Goal: Participate in discussion: Engage in conversation with other users on a specific topic

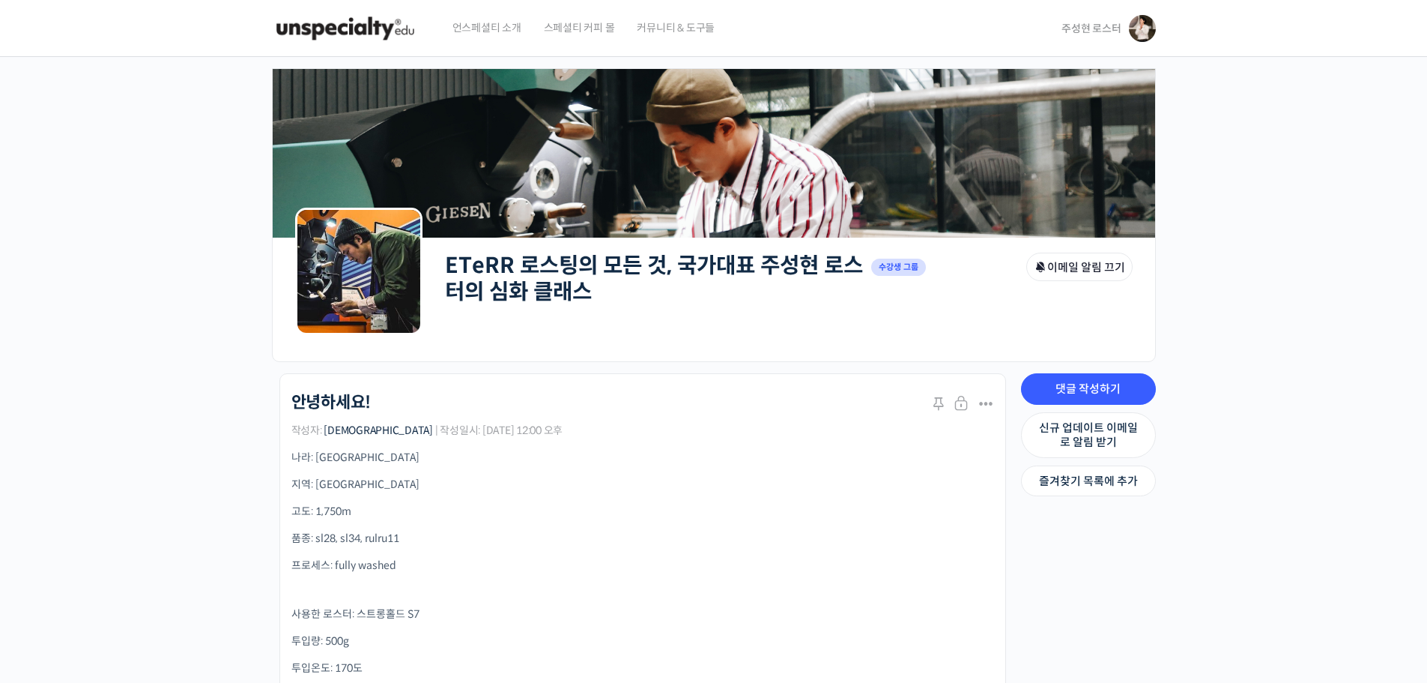
click at [1080, 19] on link "주성현 로스터" at bounding box center [1109, 28] width 94 height 57
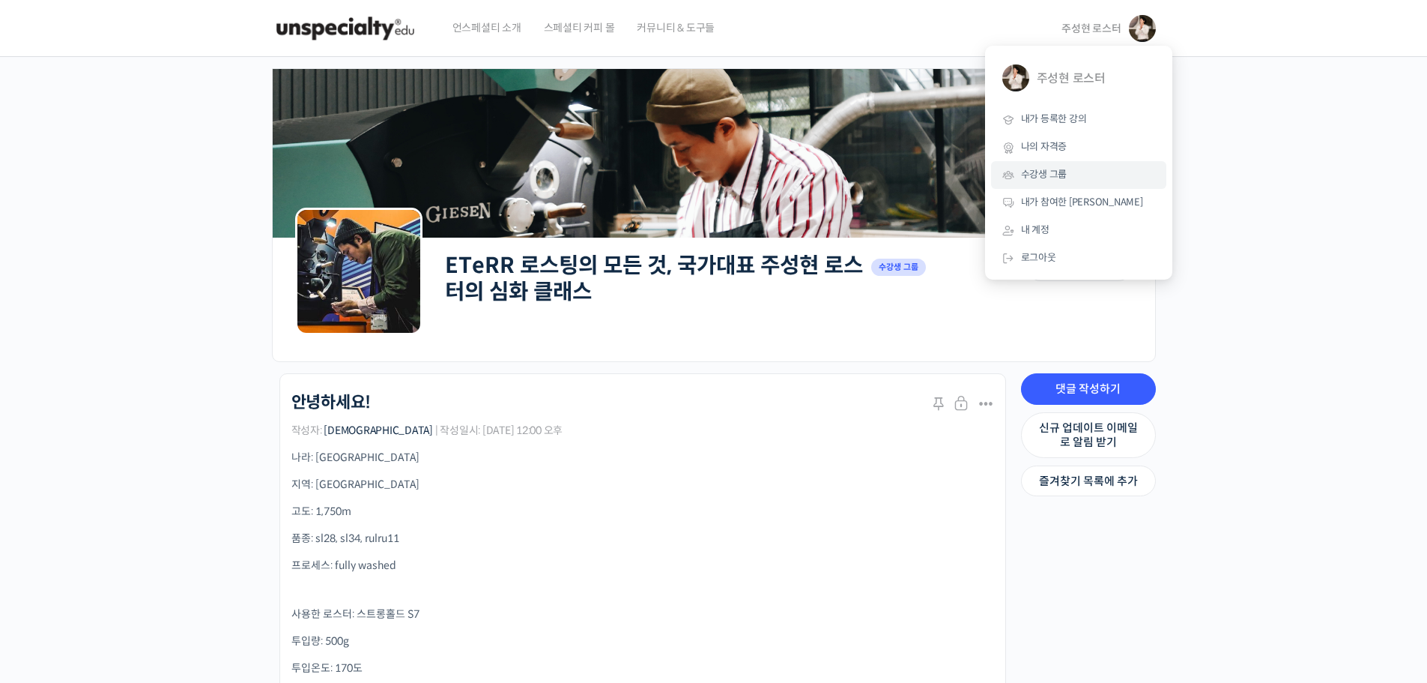
click at [1049, 177] on span "수강생 그룹" at bounding box center [1044, 174] width 46 height 13
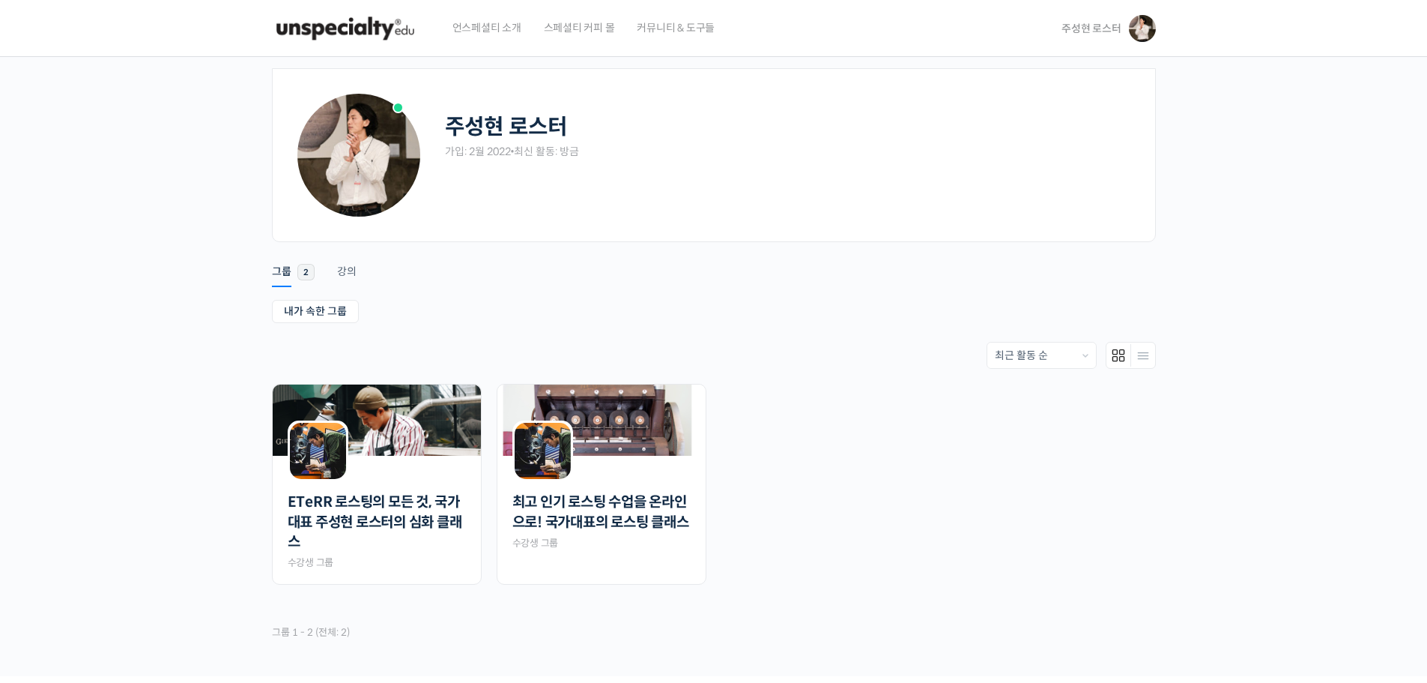
click at [386, 507] on link "ETeRR 로스팅의 모든 것, 국가대표 주성현 로스터의 심화 클래스" at bounding box center [377, 522] width 178 height 60
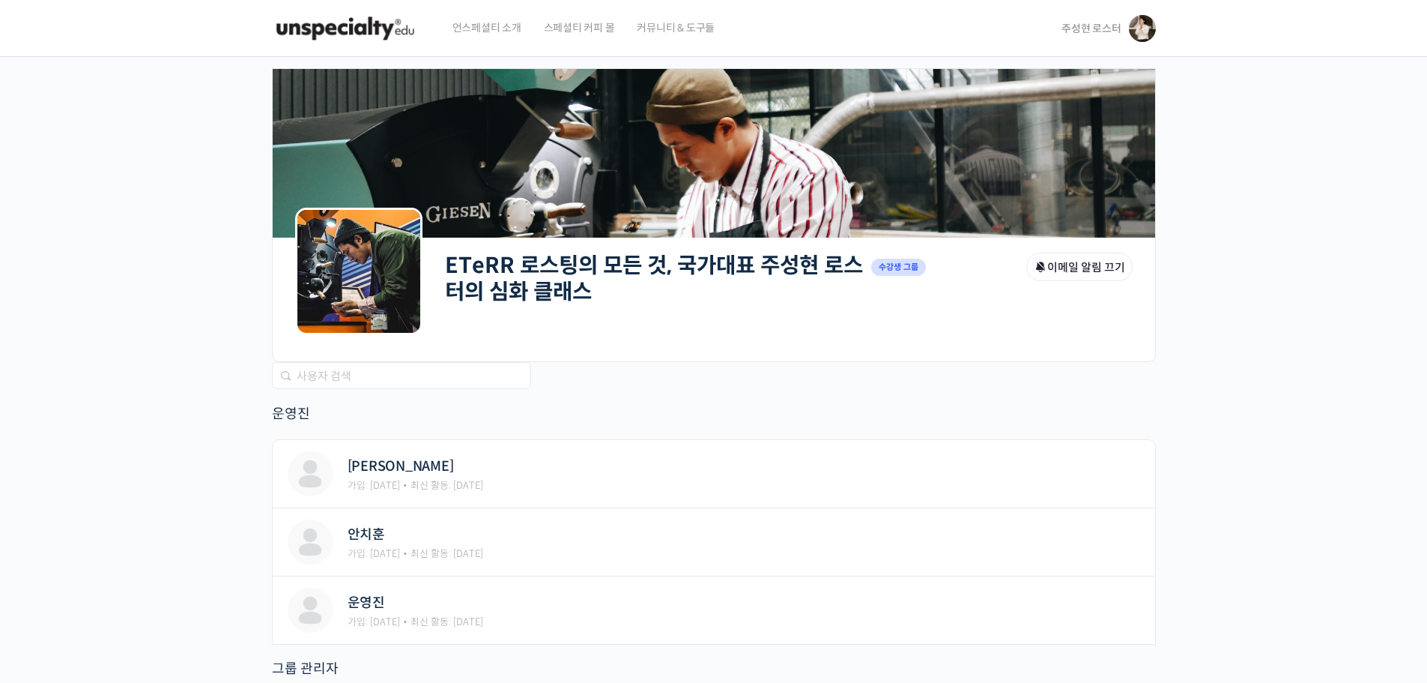
click at [561, 287] on link "ETeRR 로스팅의 모든 것, 국가대표 주성현 로스터의 심화 클래스" at bounding box center [654, 278] width 418 height 53
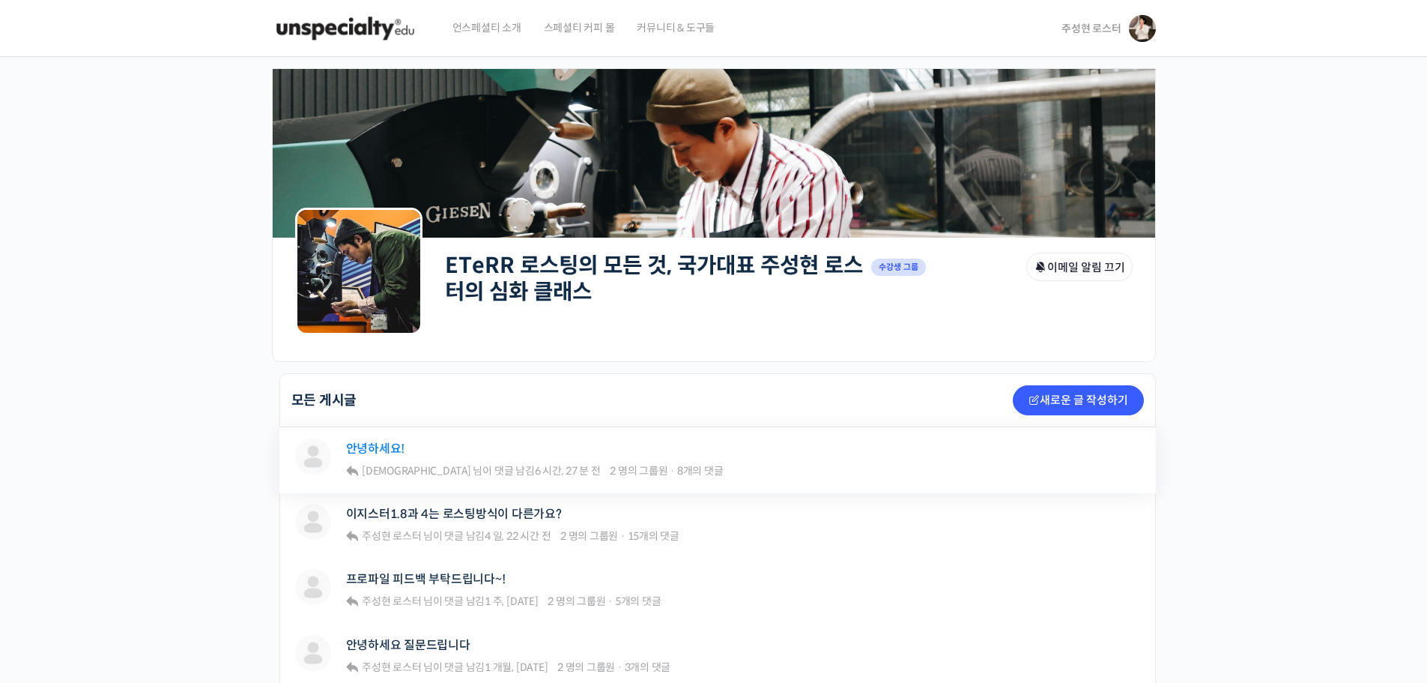
click at [380, 455] on link "안녕하세요!" at bounding box center [375, 448] width 59 height 14
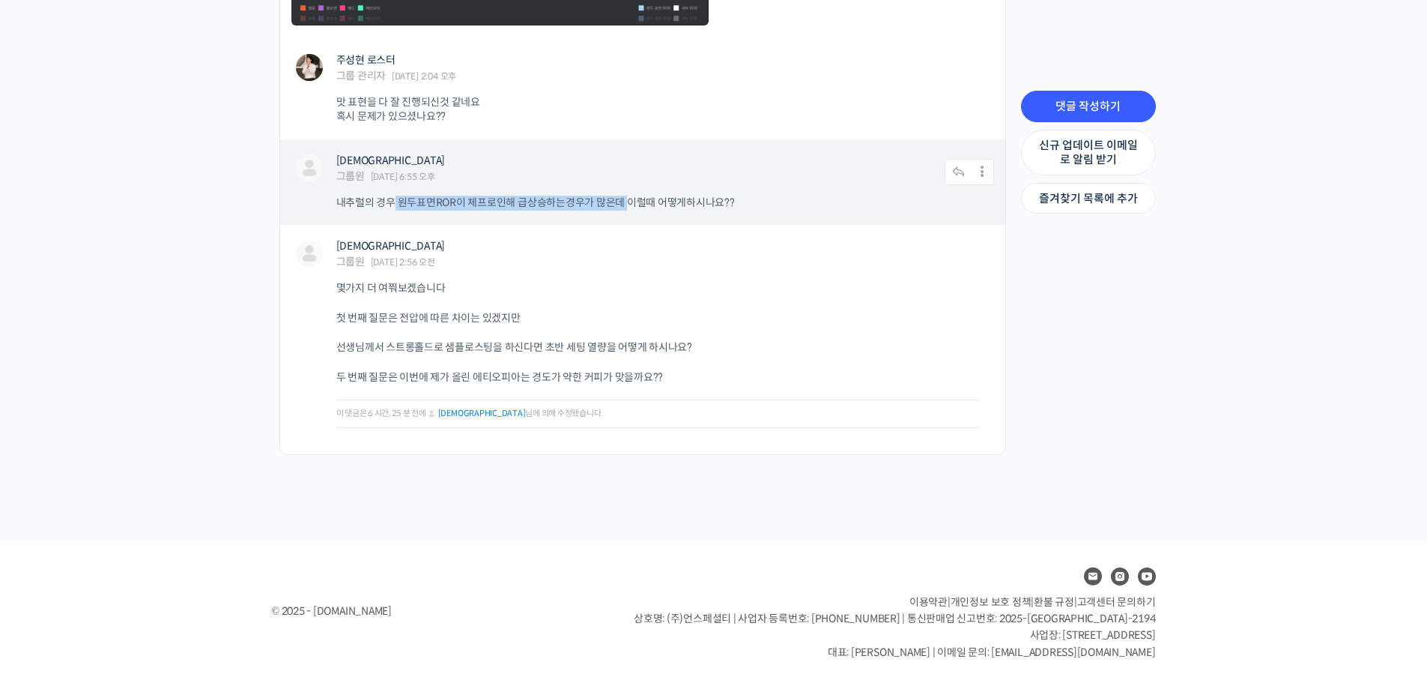
drag, startPoint x: 391, startPoint y: 203, endPoint x: 629, endPoint y: 202, distance: 238.3
click at [629, 202] on p "내추럴의 경우 원두표면ROR이 체프로인해 급상승하는경우가 많은데 이럴때 어떻게하시나요??" at bounding box center [657, 203] width 643 height 15
click at [867, 184] on div "[DEMOGRAPHIC_DATA] 그룹원 [DATE] 6:55 오후 댓글 작성하기 수정하기 | Move | [GEOGRAPHIC_DATA] |…" at bounding box center [642, 172] width 703 height 37
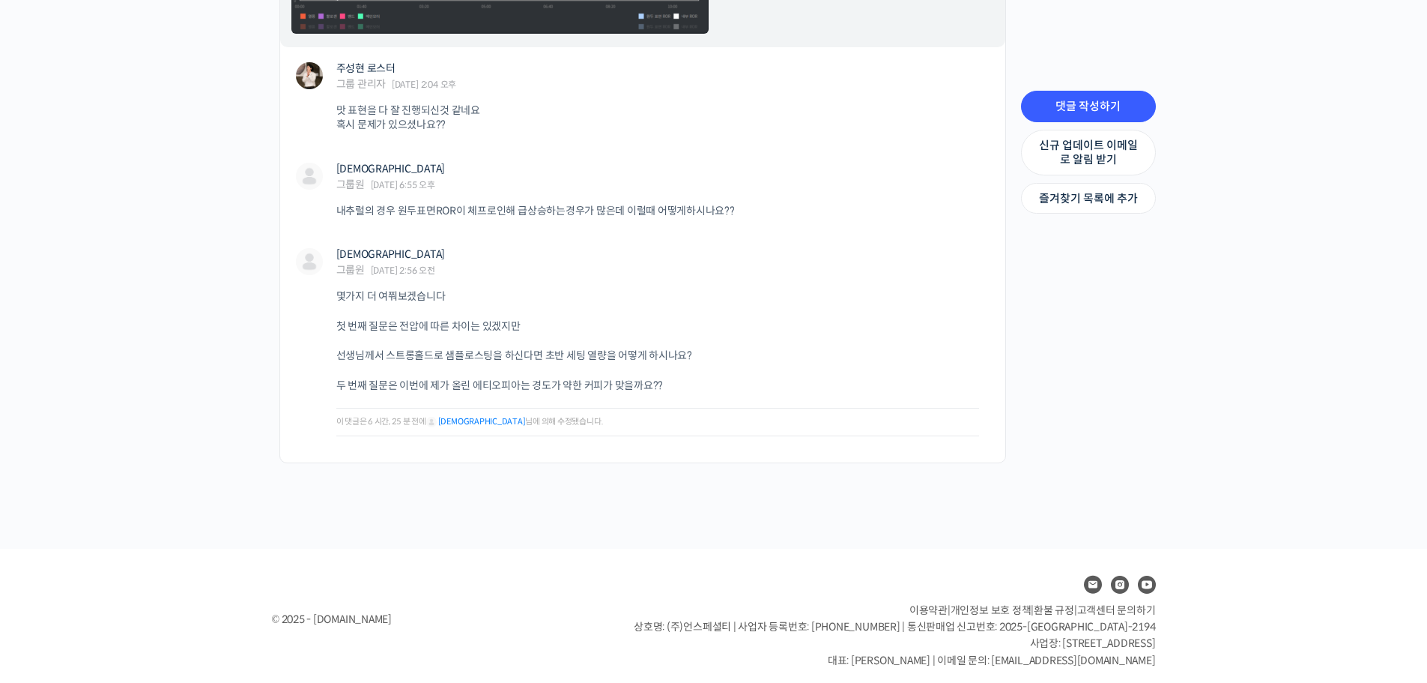
scroll to position [4490, 0]
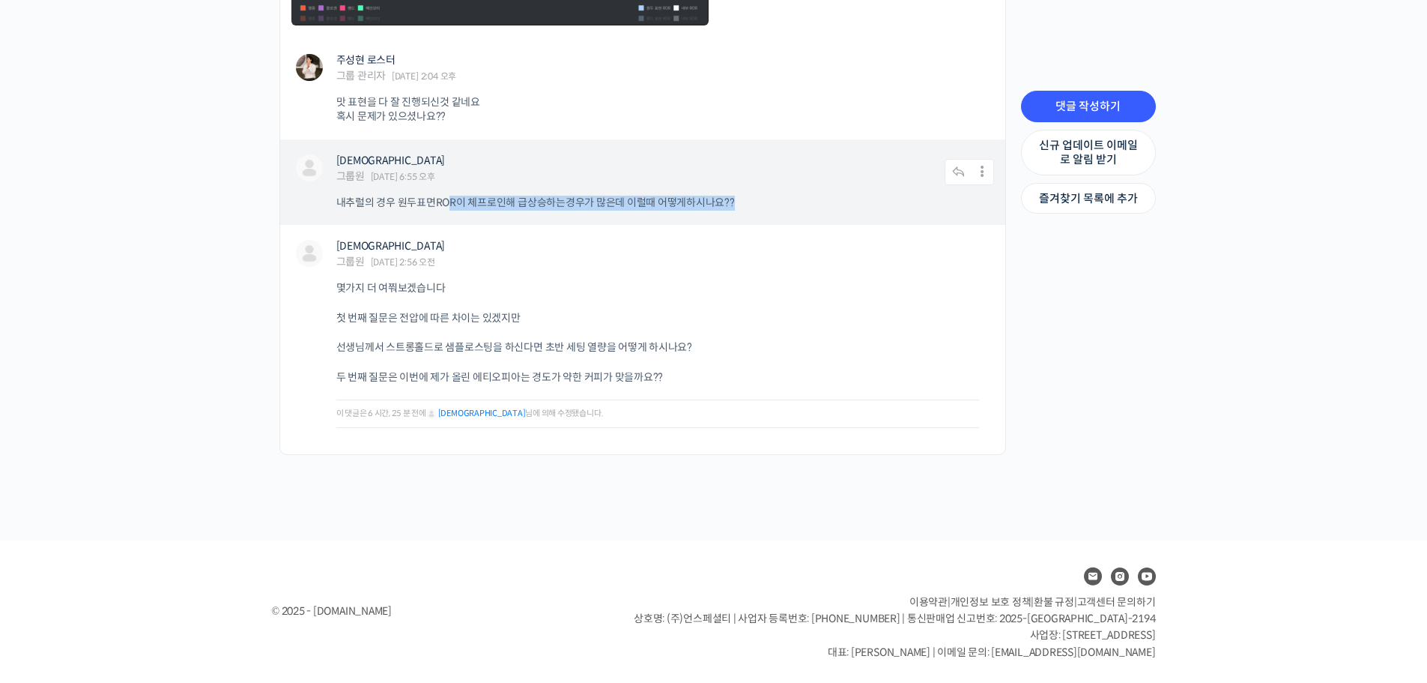
drag, startPoint x: 450, startPoint y: 203, endPoint x: 786, endPoint y: 200, distance: 335.7
click at [786, 200] on p "내추럴의 경우 원두표면ROR이 체프로인해 급상승하는경우가 많은데 이럴때 어떻게하시나요??" at bounding box center [657, 203] width 643 height 15
click at [814, 199] on p "내추럴의 경우 원두표면ROR이 체프로인해 급상승하는경우가 많은데 이럴때 어떻게하시나요??" at bounding box center [657, 203] width 643 height 15
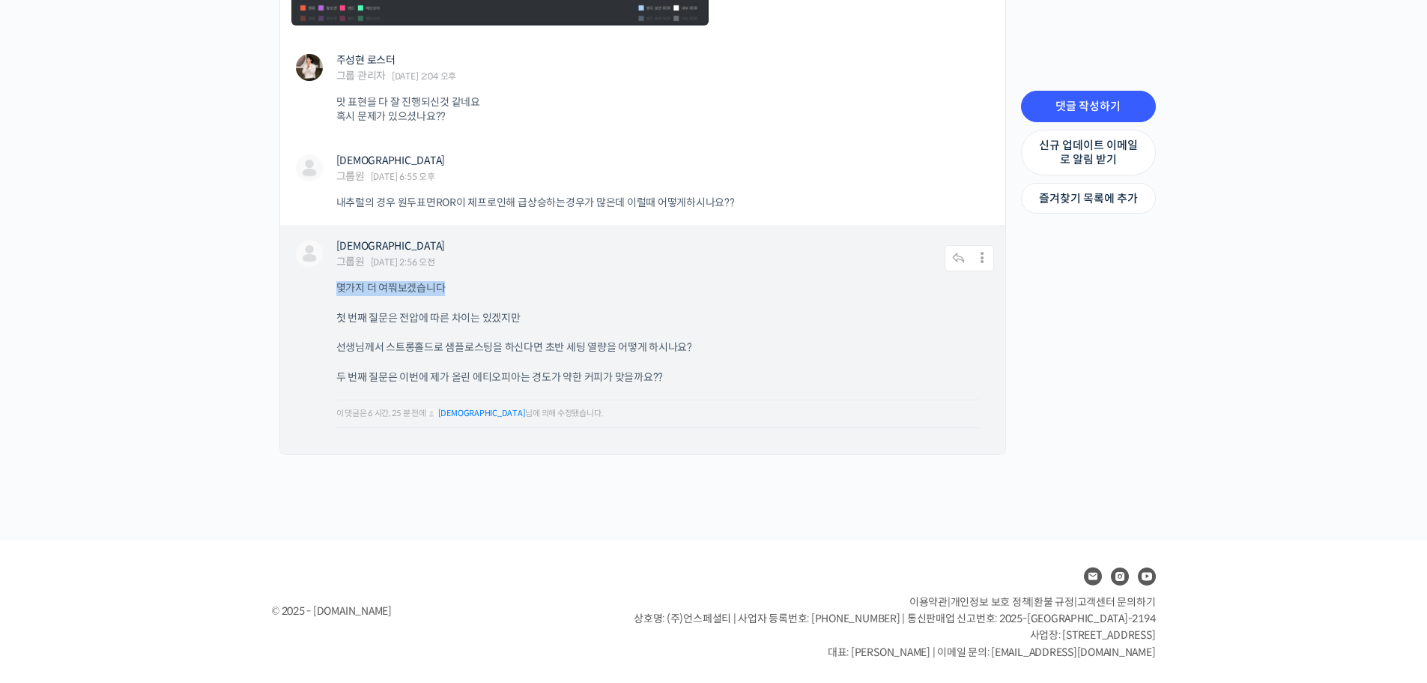
drag, startPoint x: 329, startPoint y: 283, endPoint x: 575, endPoint y: 283, distance: 246.5
click at [575, 283] on div "[DEMOGRAPHIC_DATA] 그룹원 [DATE] 2:56 오전 댓글 작성하기 수정하기 | Move | [GEOGRAPHIC_DATA] |…" at bounding box center [642, 339] width 725 height 229
click at [577, 286] on p "몇가지 더 여쭤보겠습니다" at bounding box center [657, 288] width 643 height 15
click at [534, 312] on p "첫 번째 질문은 전압에 따른 차이는 있겠지만" at bounding box center [657, 318] width 643 height 15
drag, startPoint x: 348, startPoint y: 321, endPoint x: 605, endPoint y: 315, distance: 257.1
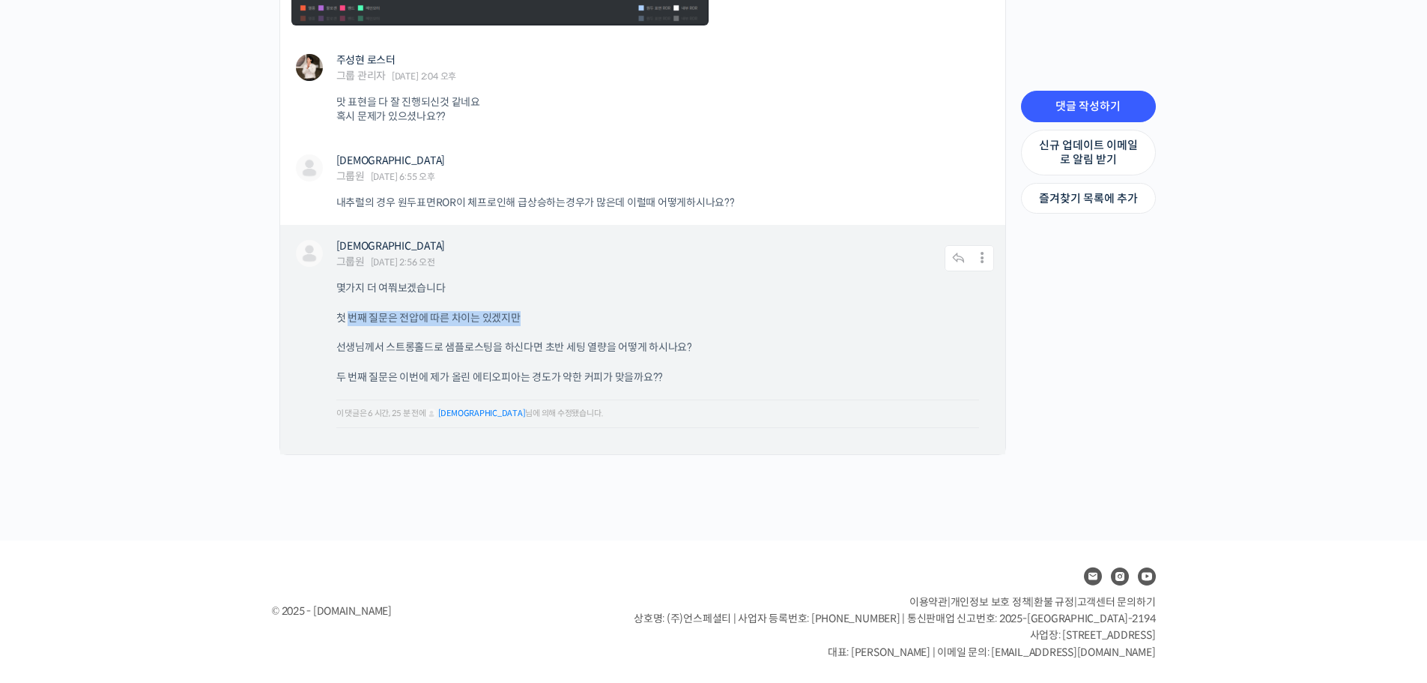
click at [605, 315] on p "첫 번째 질문은 전압에 따른 차이는 있겠지만" at bounding box center [657, 318] width 643 height 15
click at [718, 301] on div "몇가지 더 여쭤보겠습니다 첫 번째 질문은 전압에 따른 차이는 있겠지만 선생님께서 스트롱홀드로 샘플로스팅을 하신다면 초반 세팅 열량을 어떻게 하…" at bounding box center [665, 360] width 658 height 158
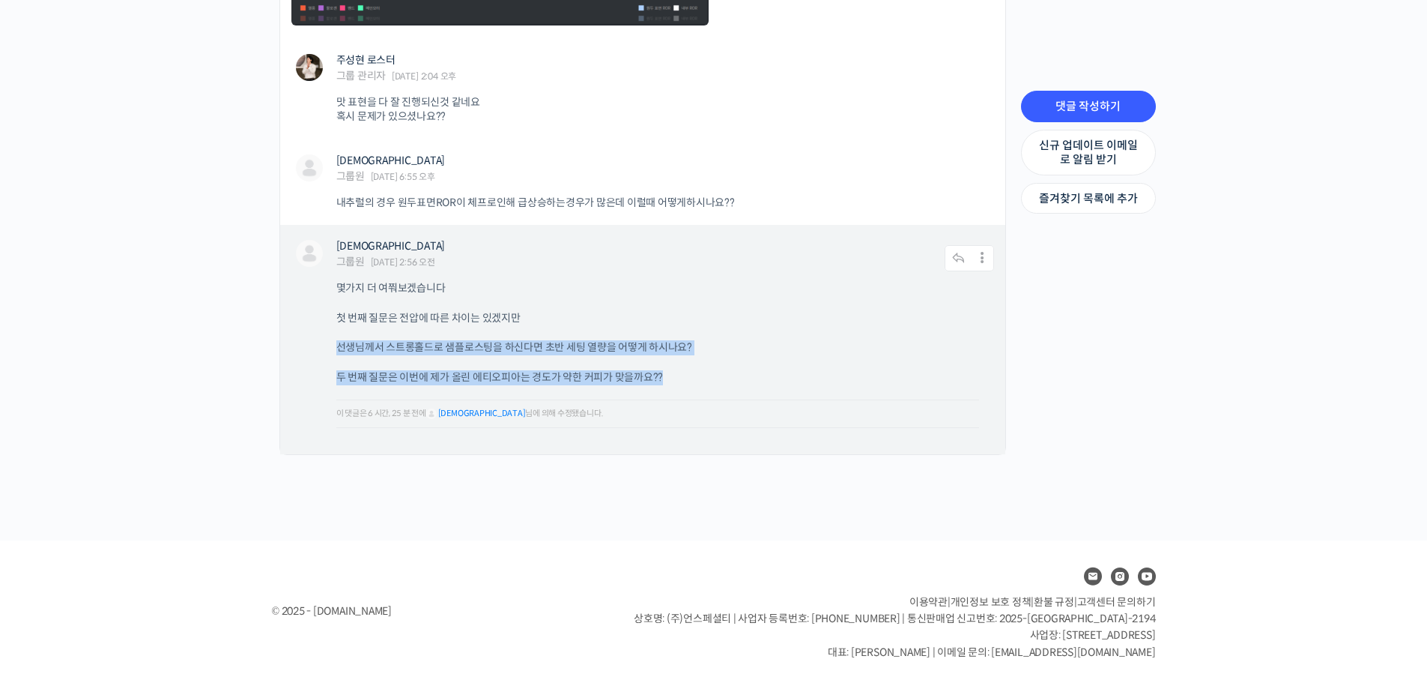
drag, startPoint x: 322, startPoint y: 347, endPoint x: 739, endPoint y: 382, distance: 418.1
click at [739, 382] on div "[DEMOGRAPHIC_DATA] 그룹원 [DATE] 2:56 오전 댓글 작성하기 수정하기 | Move | [GEOGRAPHIC_DATA] |…" at bounding box center [642, 339] width 725 height 229
click at [795, 346] on p "선생님께서 스트롱홀드로 샘플로스팅을 하신다면 초반 세팅 열량을 어떻게 하시나요?" at bounding box center [657, 347] width 643 height 15
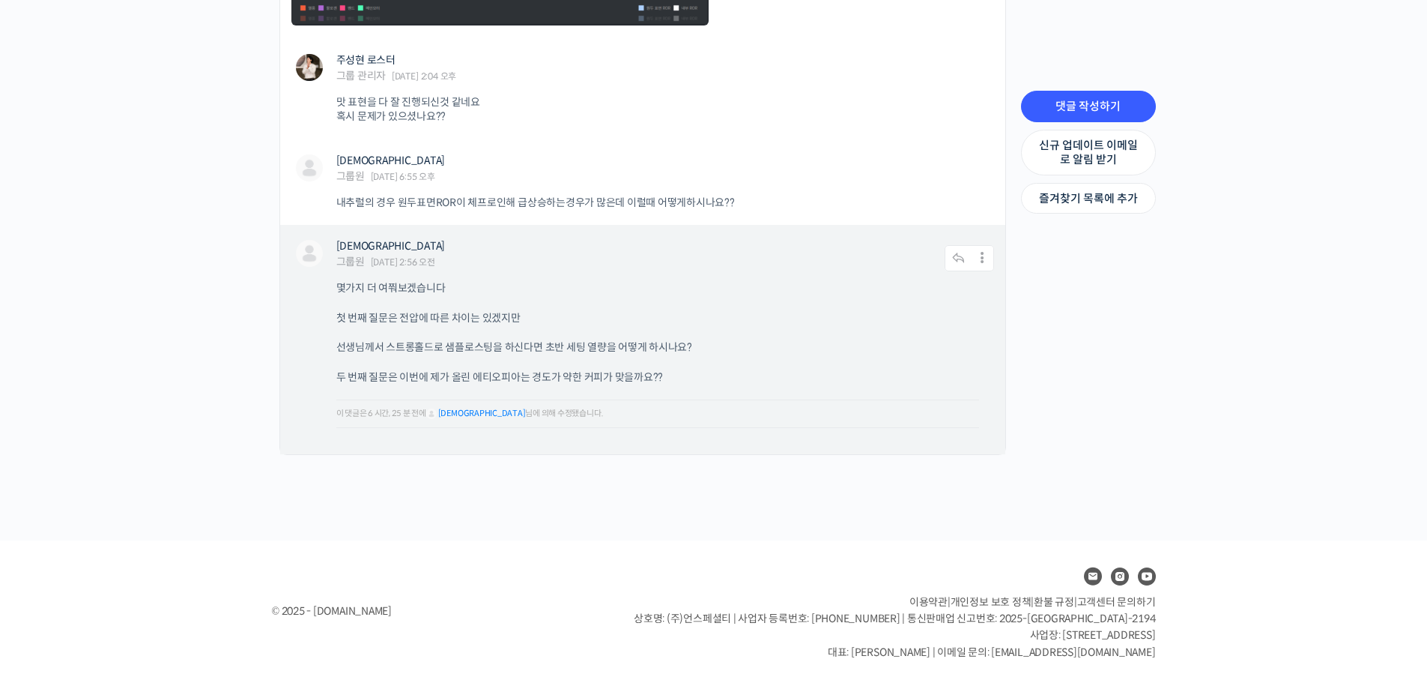
click at [653, 345] on p "선생님께서 스트롱홀드로 샘플로스팅을 하신다면 초반 세팅 열량을 어떻게 하시나요?" at bounding box center [657, 347] width 643 height 15
drag, startPoint x: 346, startPoint y: 375, endPoint x: 749, endPoint y: 384, distance: 402.4
click at [749, 384] on p "두 번째 질문은 이번에 제가 올린 에티오피아는 경도가 약한 커피가 맞을까요??" at bounding box center [657, 377] width 643 height 15
click at [849, 320] on p "첫 번째 질문은 전압에 따른 차이는 있겠지만" at bounding box center [657, 318] width 643 height 15
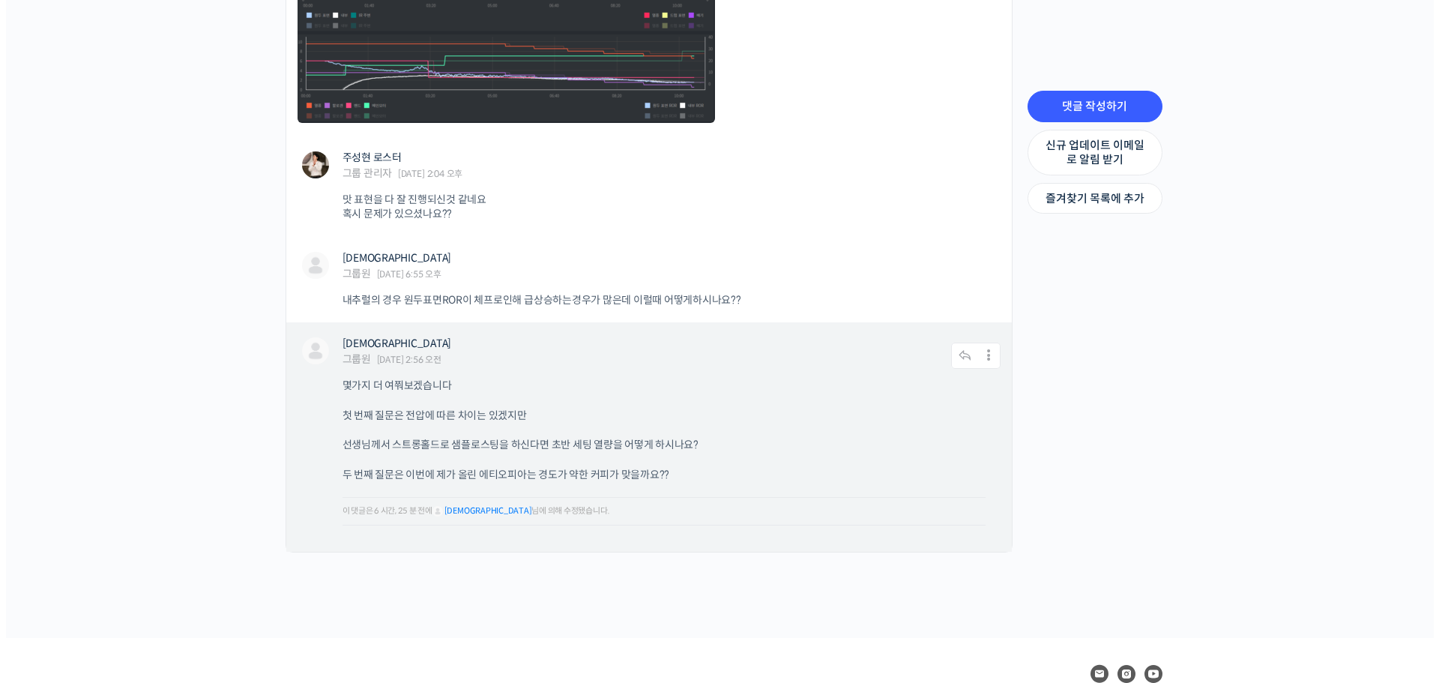
scroll to position [4340, 0]
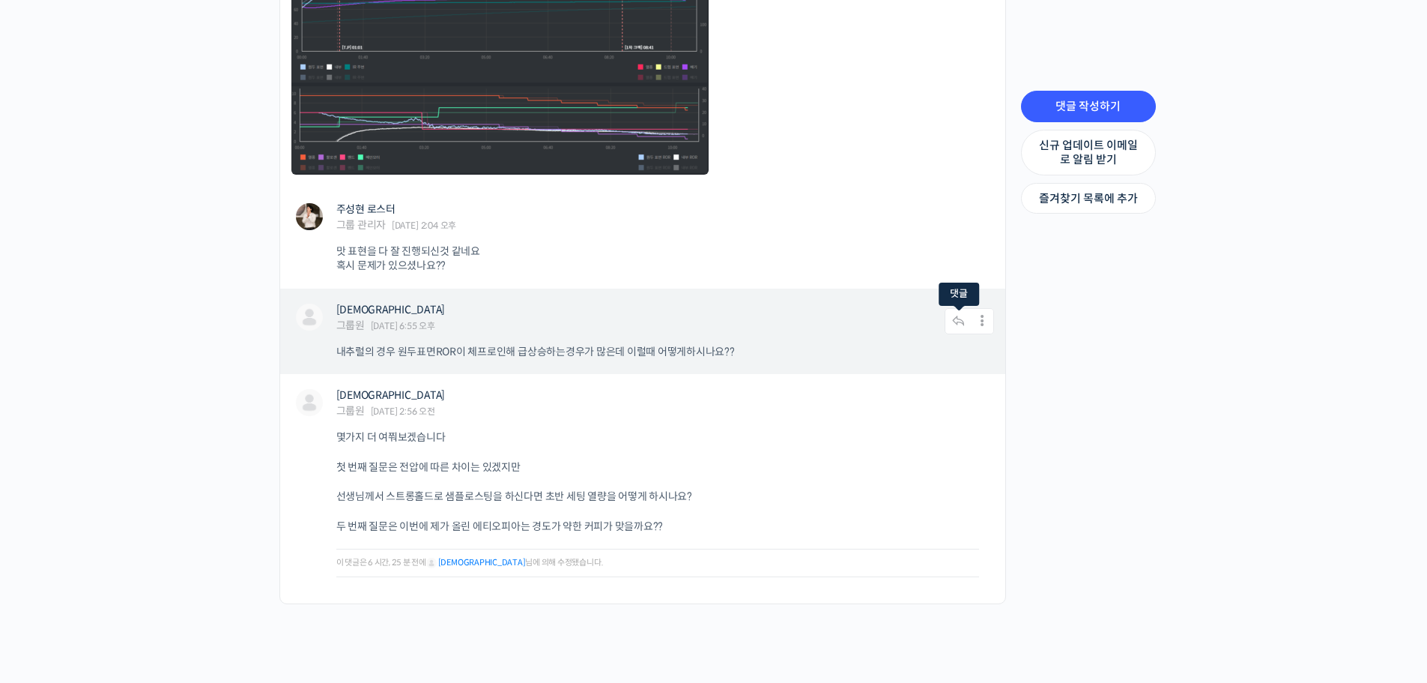
click at [955, 318] on icon at bounding box center [959, 321] width 28 height 26
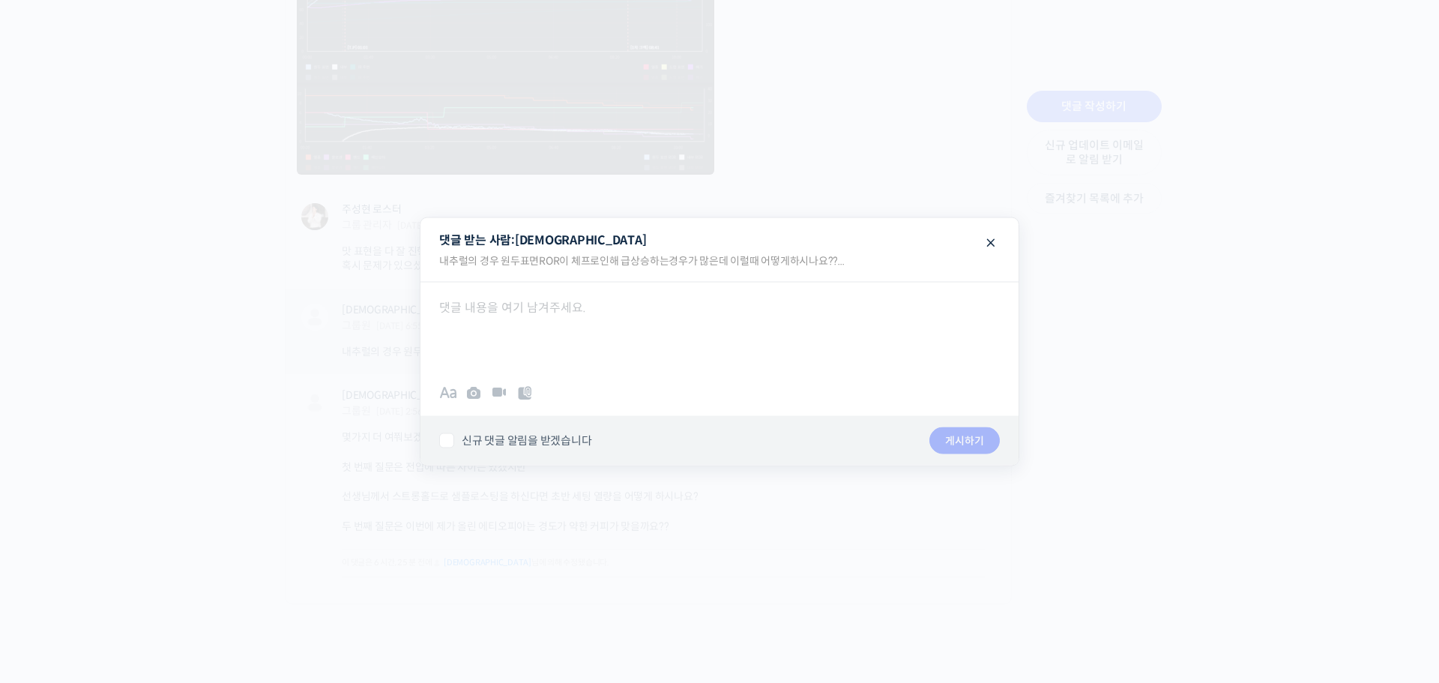
click at [618, 331] on div at bounding box center [719, 327] width 598 height 90
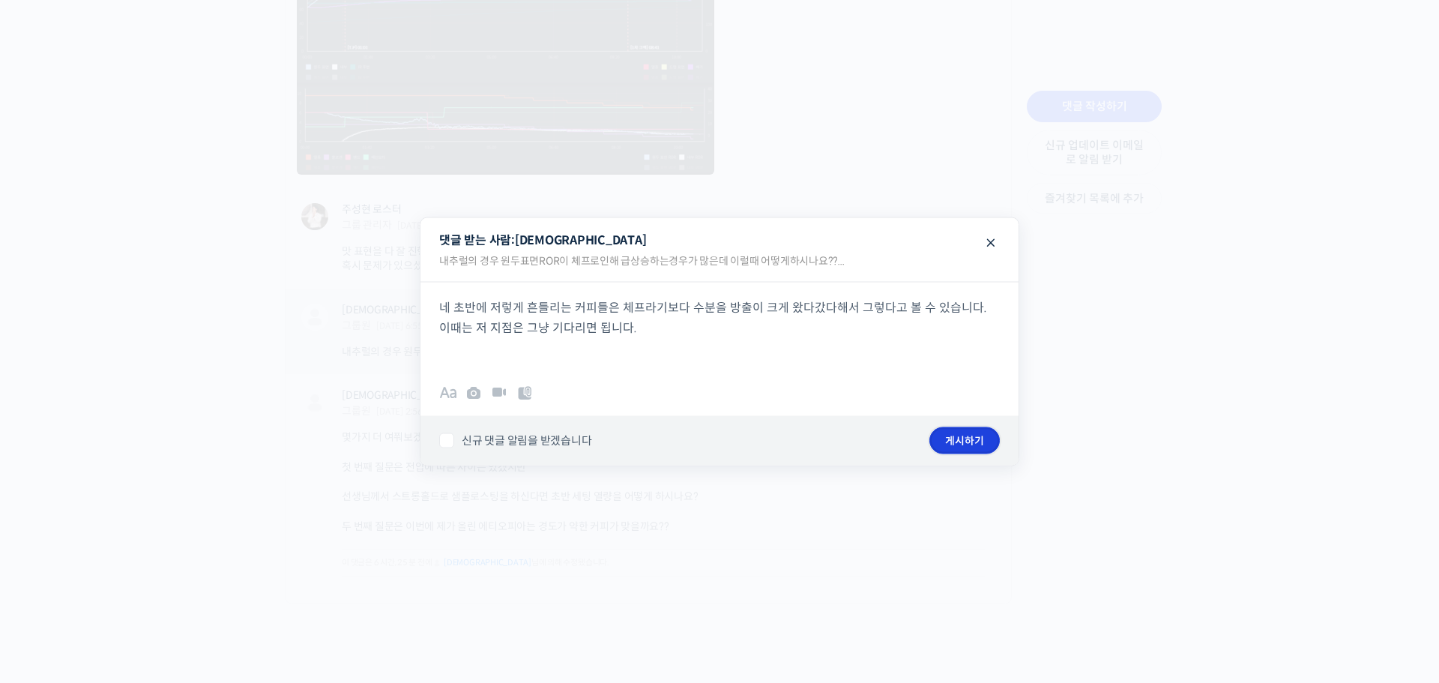
click at [975, 444] on button "게시하기" at bounding box center [964, 440] width 70 height 27
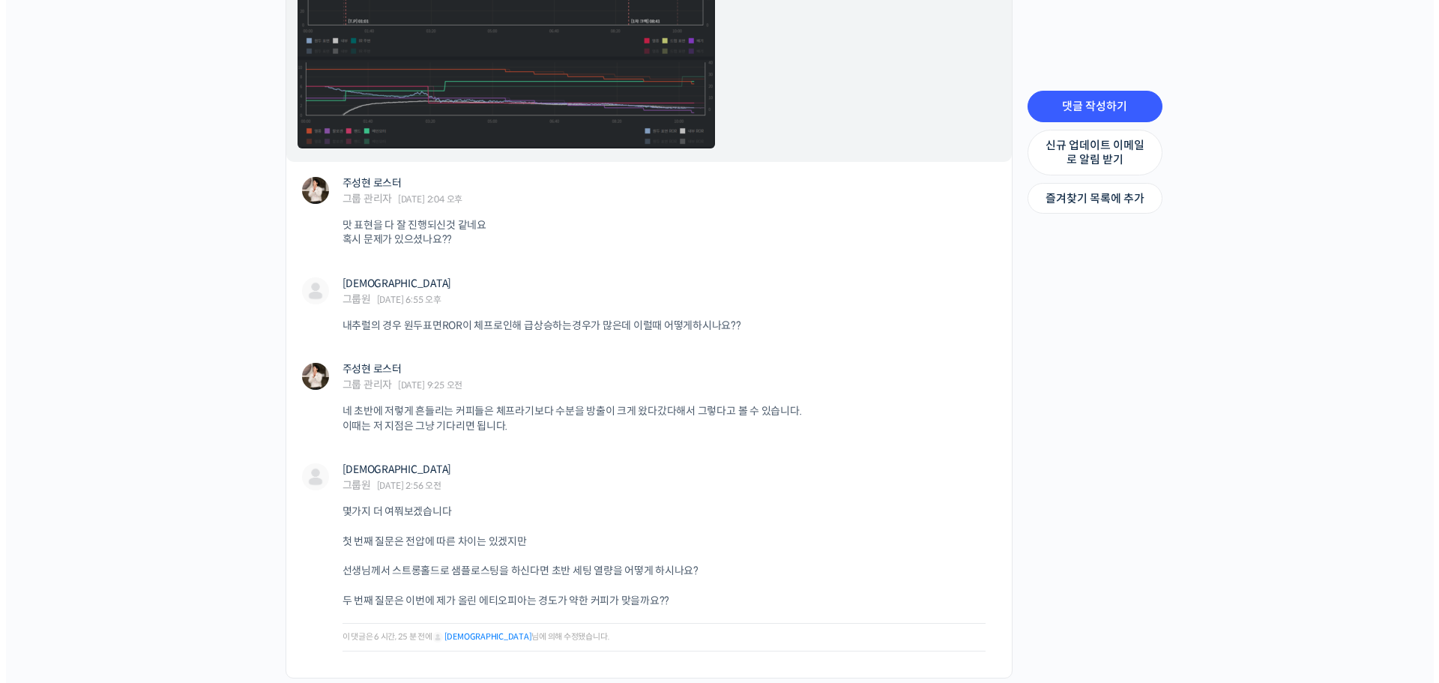
scroll to position [4373, 0]
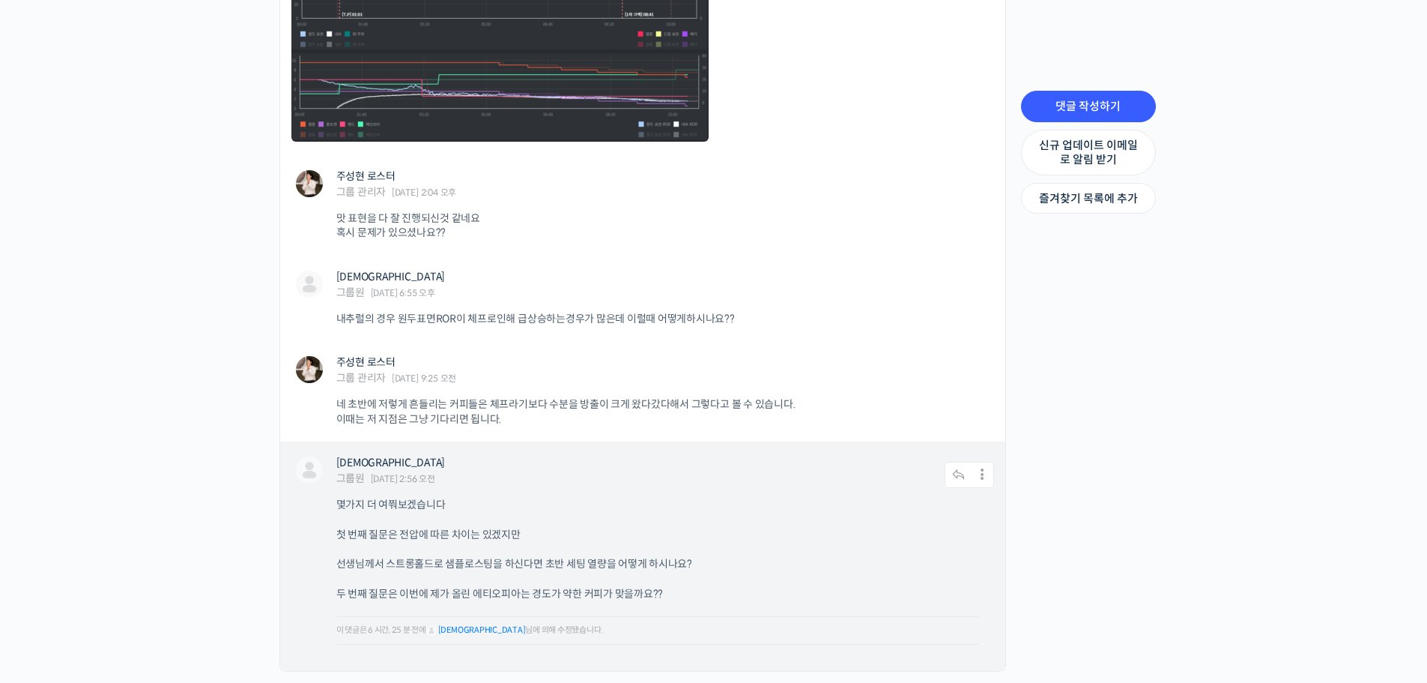
drag, startPoint x: 928, startPoint y: 510, endPoint x: 941, endPoint y: 495, distance: 19.7
click at [928, 510] on p "몇가지 더 여쭤보겠습니다" at bounding box center [657, 505] width 643 height 15
click at [957, 473] on icon at bounding box center [959, 475] width 28 height 26
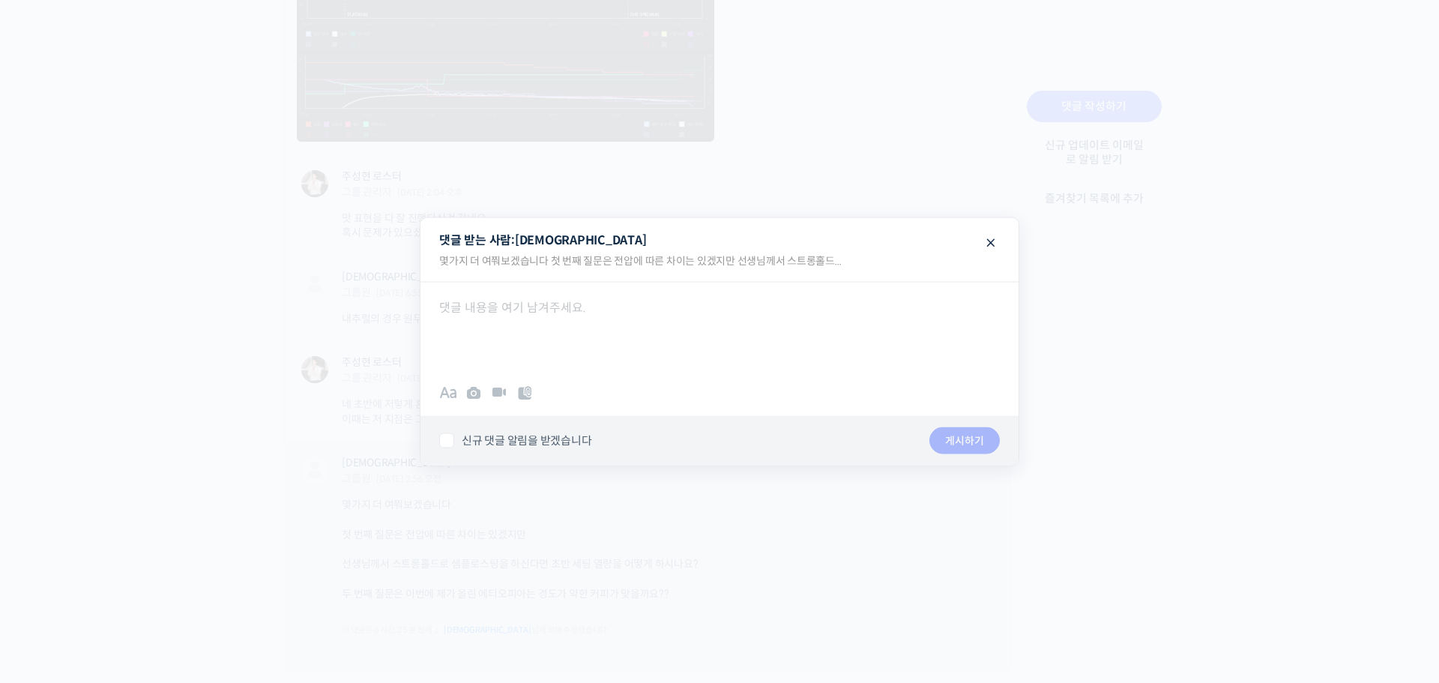
click at [721, 354] on div at bounding box center [719, 327] width 598 height 90
click at [969, 440] on button "게시하기" at bounding box center [964, 440] width 70 height 27
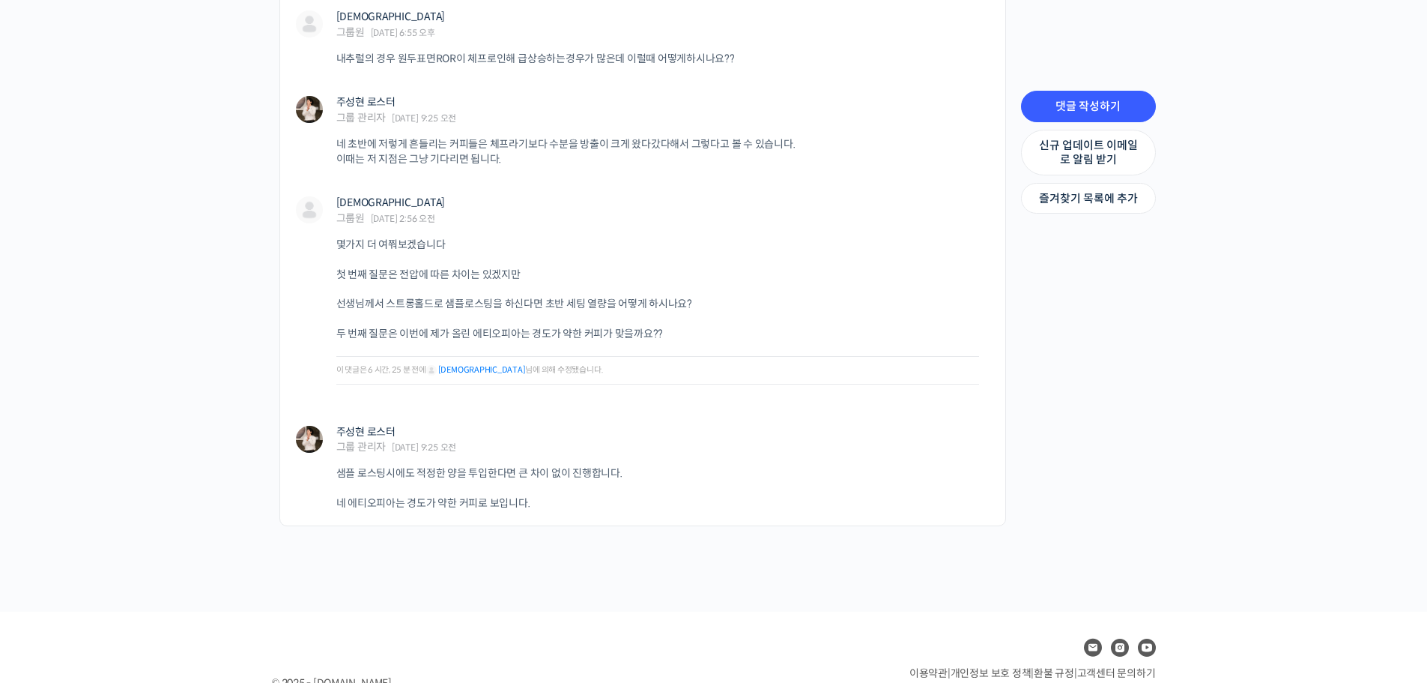
scroll to position [4702, 0]
